Goal: Find contact information

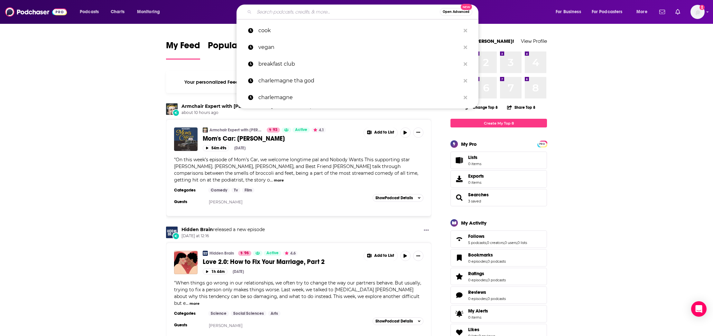
click at [314, 12] on input "Search podcasts, credits, & more..." at bounding box center [347, 12] width 186 height 10
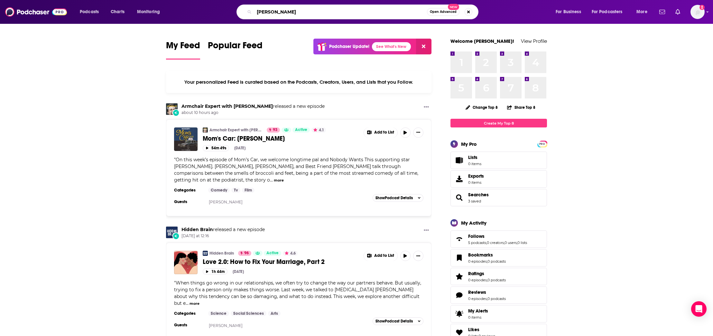
type input "[PERSON_NAME]"
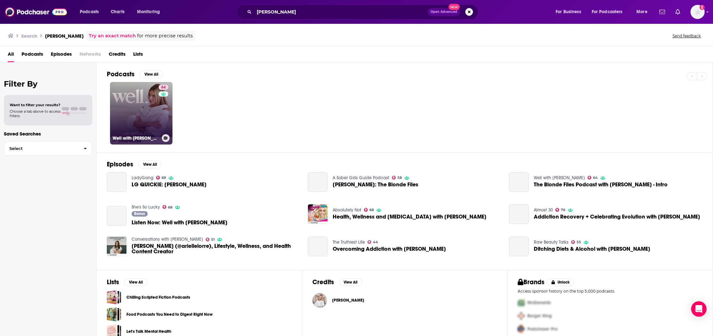
click at [126, 96] on link "64 Well with [PERSON_NAME]" at bounding box center [141, 113] width 62 height 62
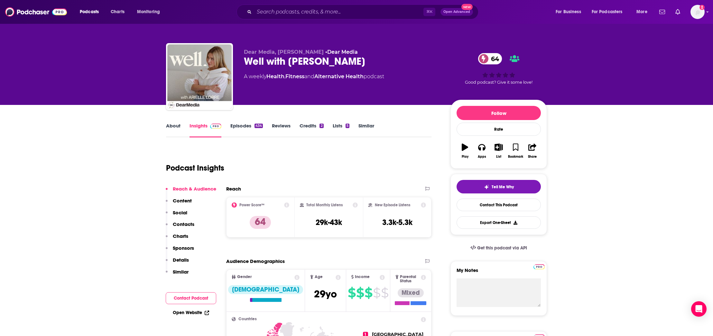
click at [181, 227] on p "Contacts" at bounding box center [184, 224] width 22 height 6
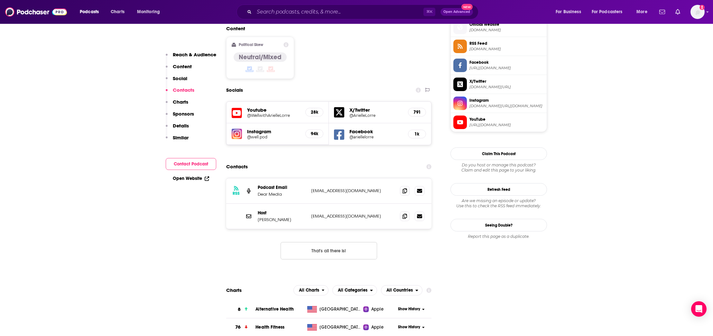
scroll to position [560, 0]
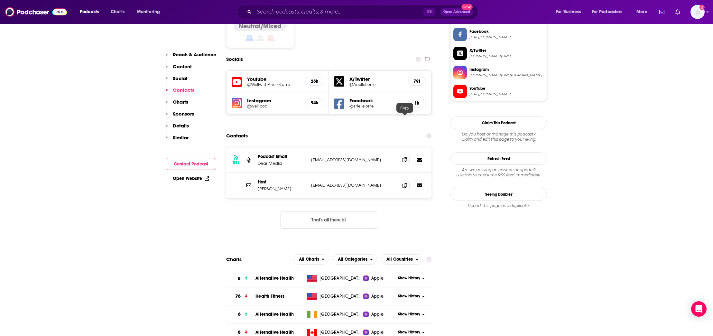
click at [405, 157] on icon at bounding box center [405, 159] width 5 height 5
click at [407, 183] on icon at bounding box center [405, 185] width 5 height 5
click at [404, 155] on span at bounding box center [405, 160] width 10 height 10
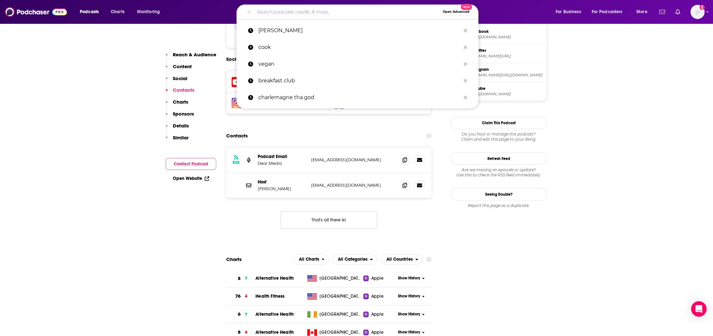
click at [306, 11] on input "Search podcasts, credits, & more..." at bounding box center [347, 12] width 186 height 10
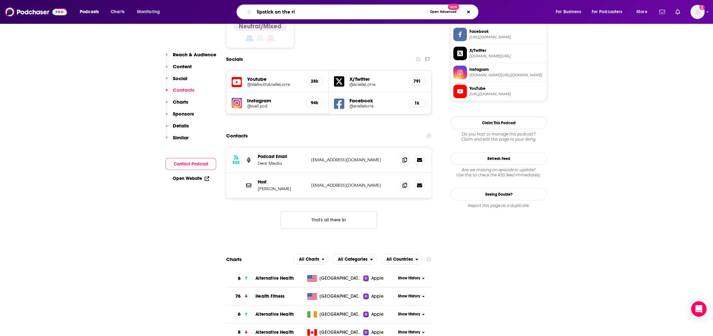
type input "lipstick on the rim"
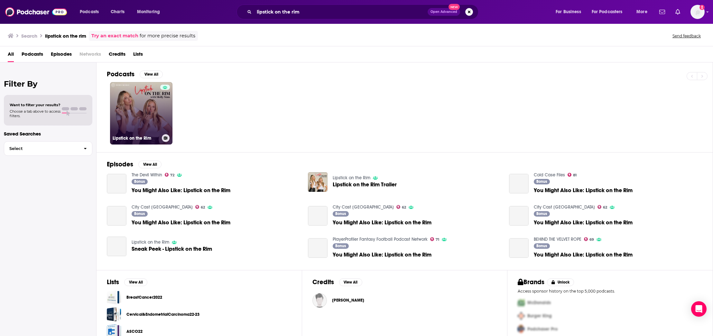
click at [140, 113] on link "Lipstick on the Rim" at bounding box center [141, 113] width 62 height 62
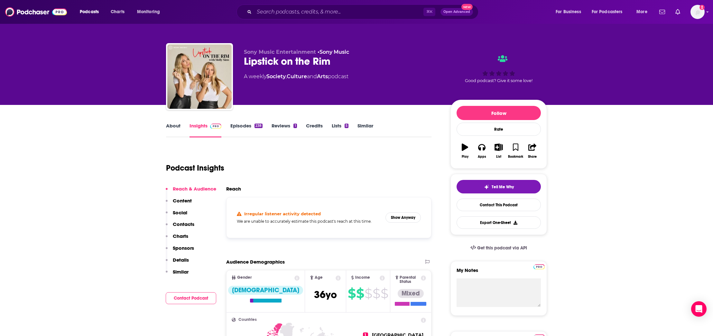
click at [191, 226] on p "Contacts" at bounding box center [184, 224] width 22 height 6
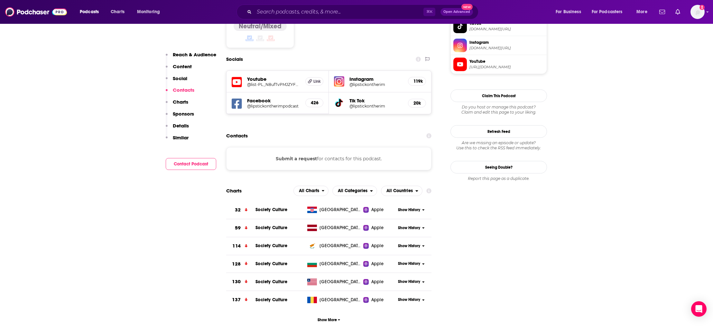
scroll to position [235, 0]
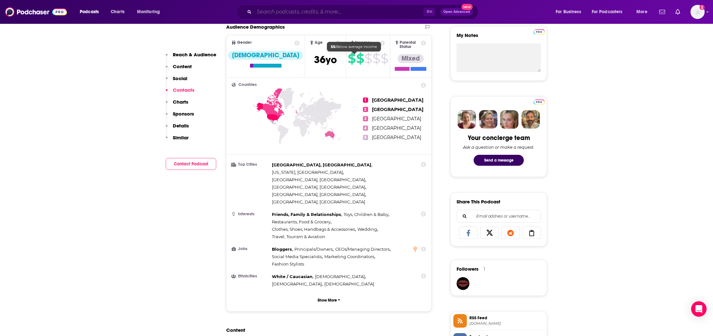
click at [298, 13] on input "Search podcasts, credits, & more..." at bounding box center [338, 12] width 169 height 10
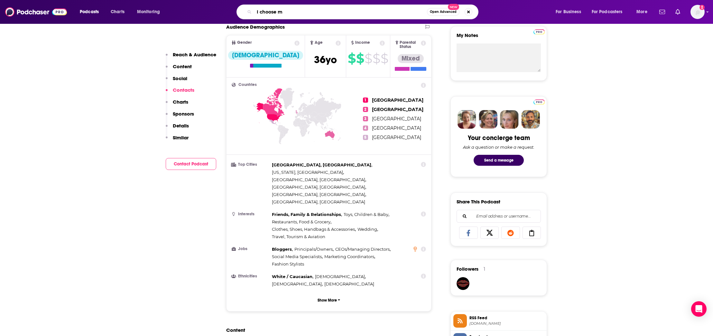
type input "I choose me"
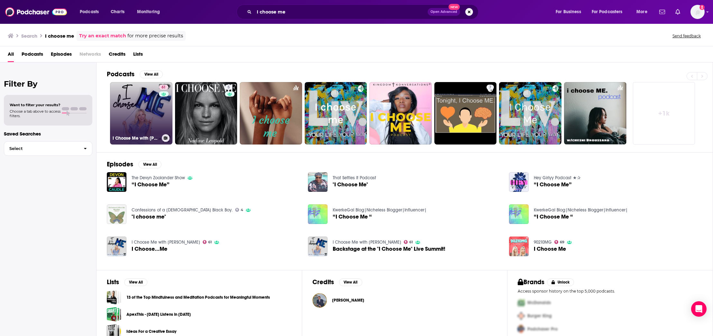
click at [155, 108] on link "61 I Choose Me with [PERSON_NAME]" at bounding box center [141, 113] width 62 height 62
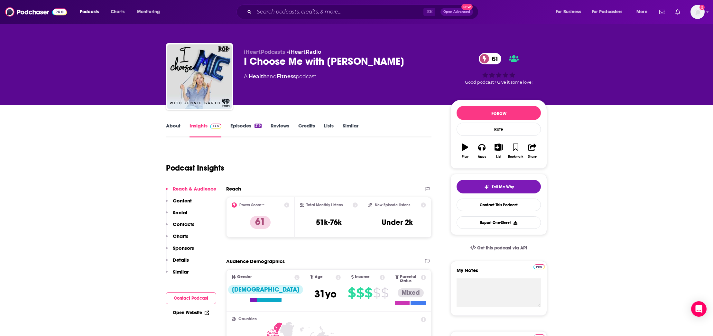
click at [180, 222] on p "Contacts" at bounding box center [184, 224] width 22 height 6
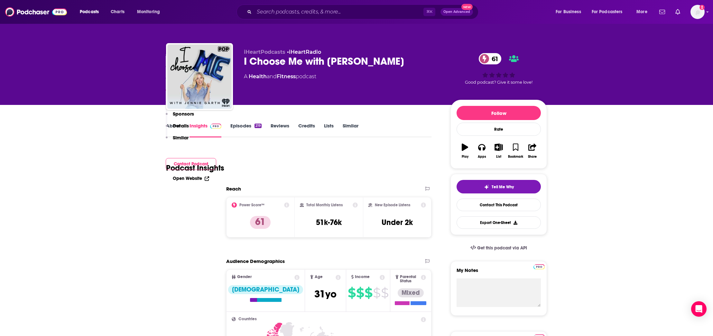
scroll to position [518, 0]
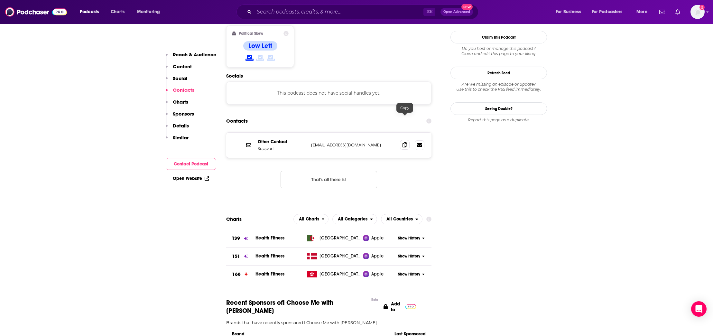
click at [408, 140] on span at bounding box center [405, 145] width 10 height 10
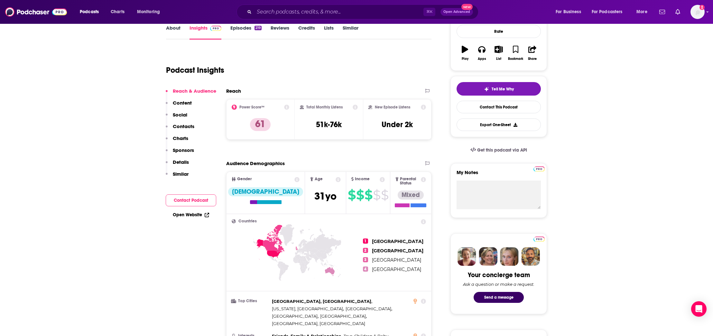
scroll to position [0, 0]
